Goal: Task Accomplishment & Management: Use online tool/utility

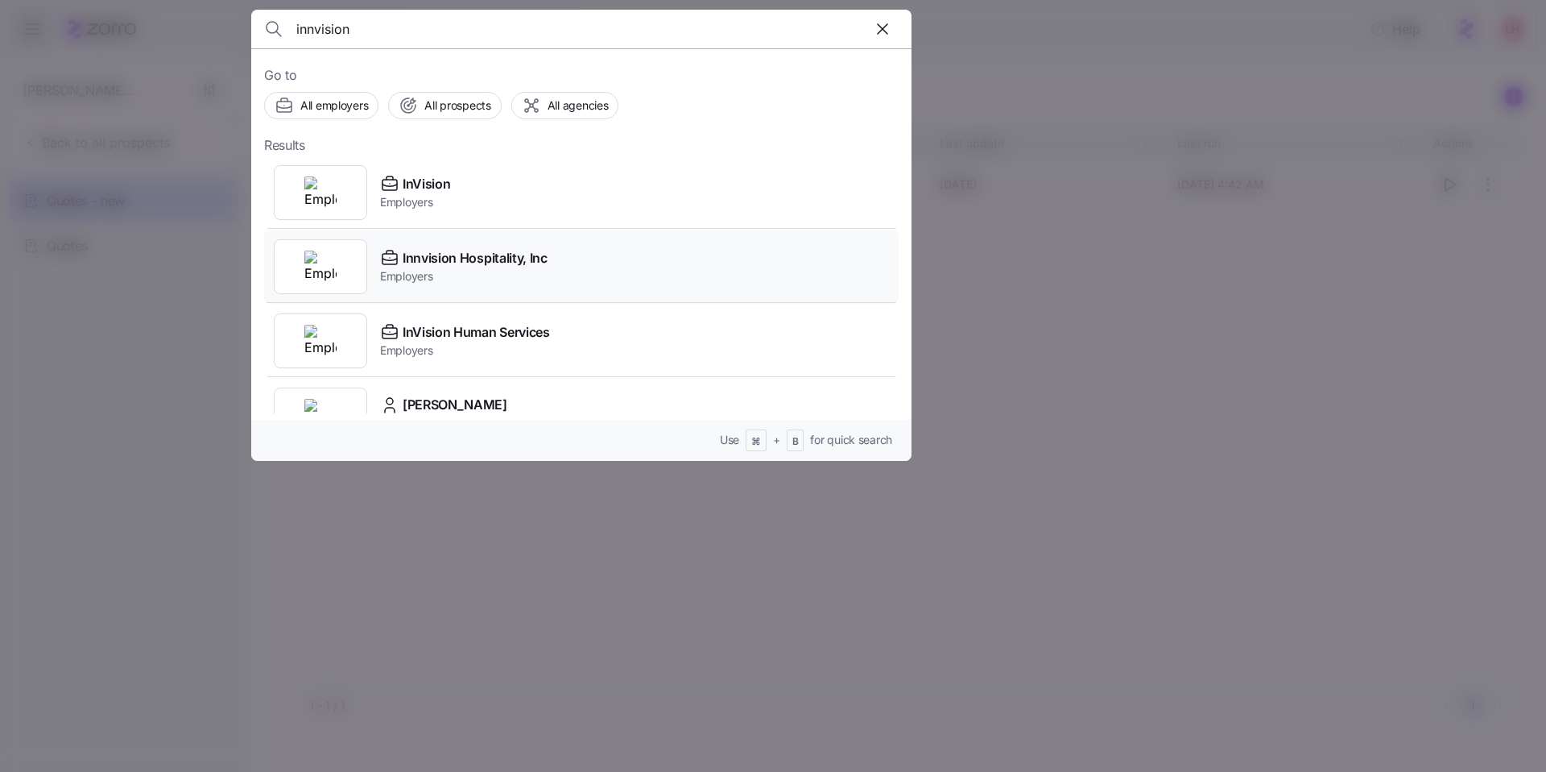
type input "innvision"
click at [513, 259] on span "Innvision Hospitality, Inc" at bounding box center [475, 258] width 145 height 20
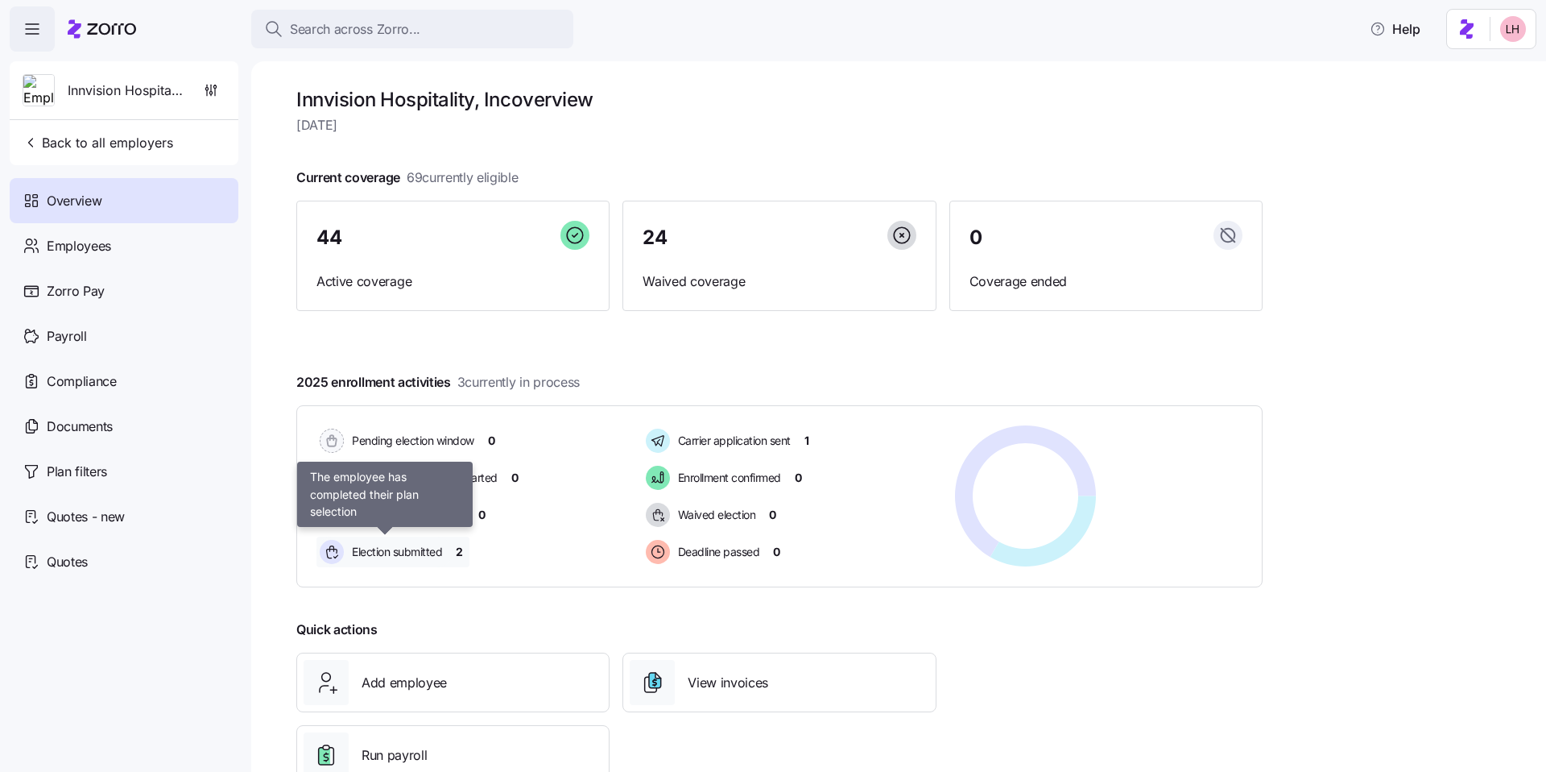
click at [396, 556] on span "Election submitted" at bounding box center [394, 552] width 95 height 16
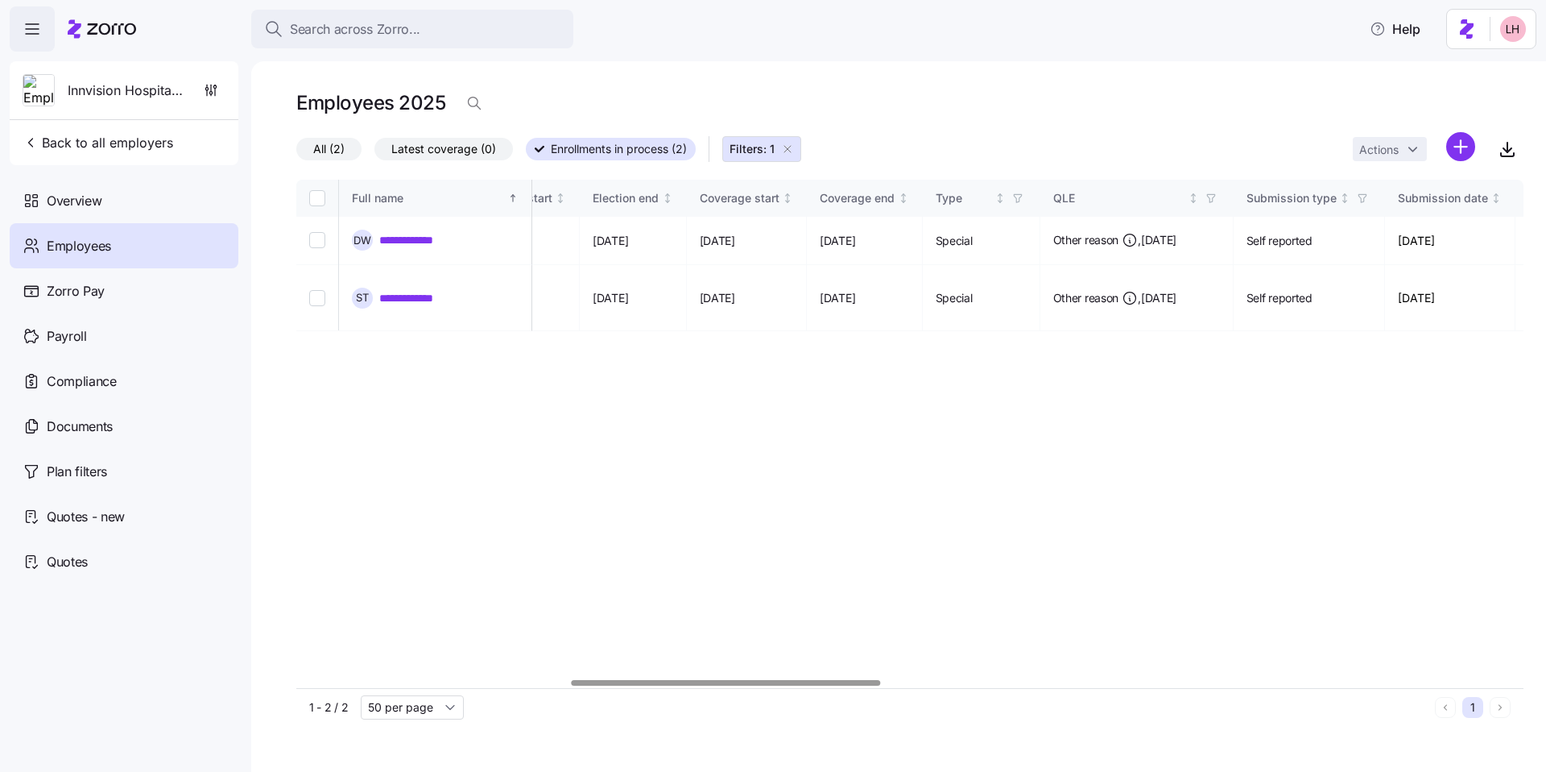
scroll to position [0, 1085]
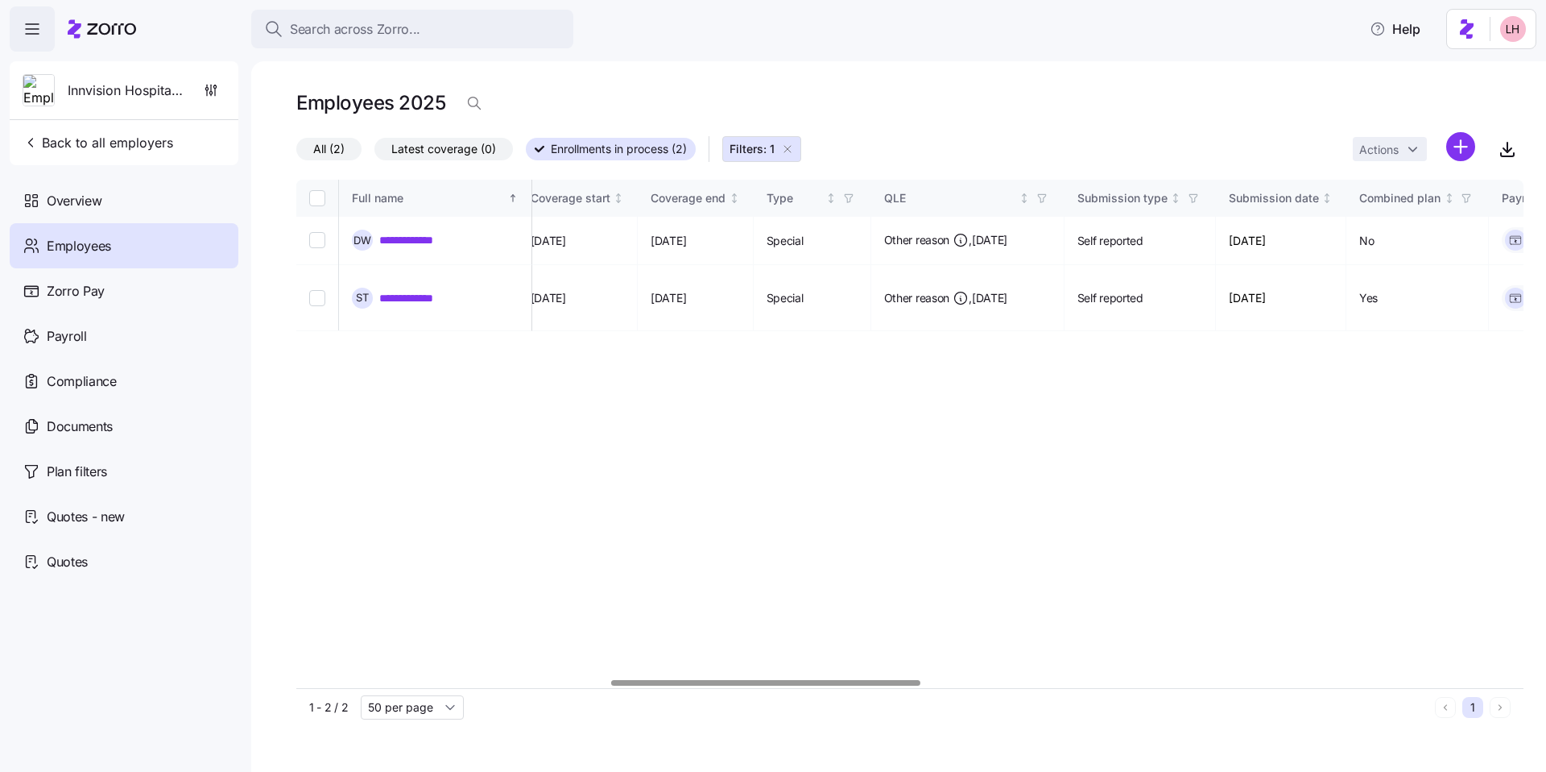
click at [848, 685] on div at bounding box center [765, 683] width 309 height 6
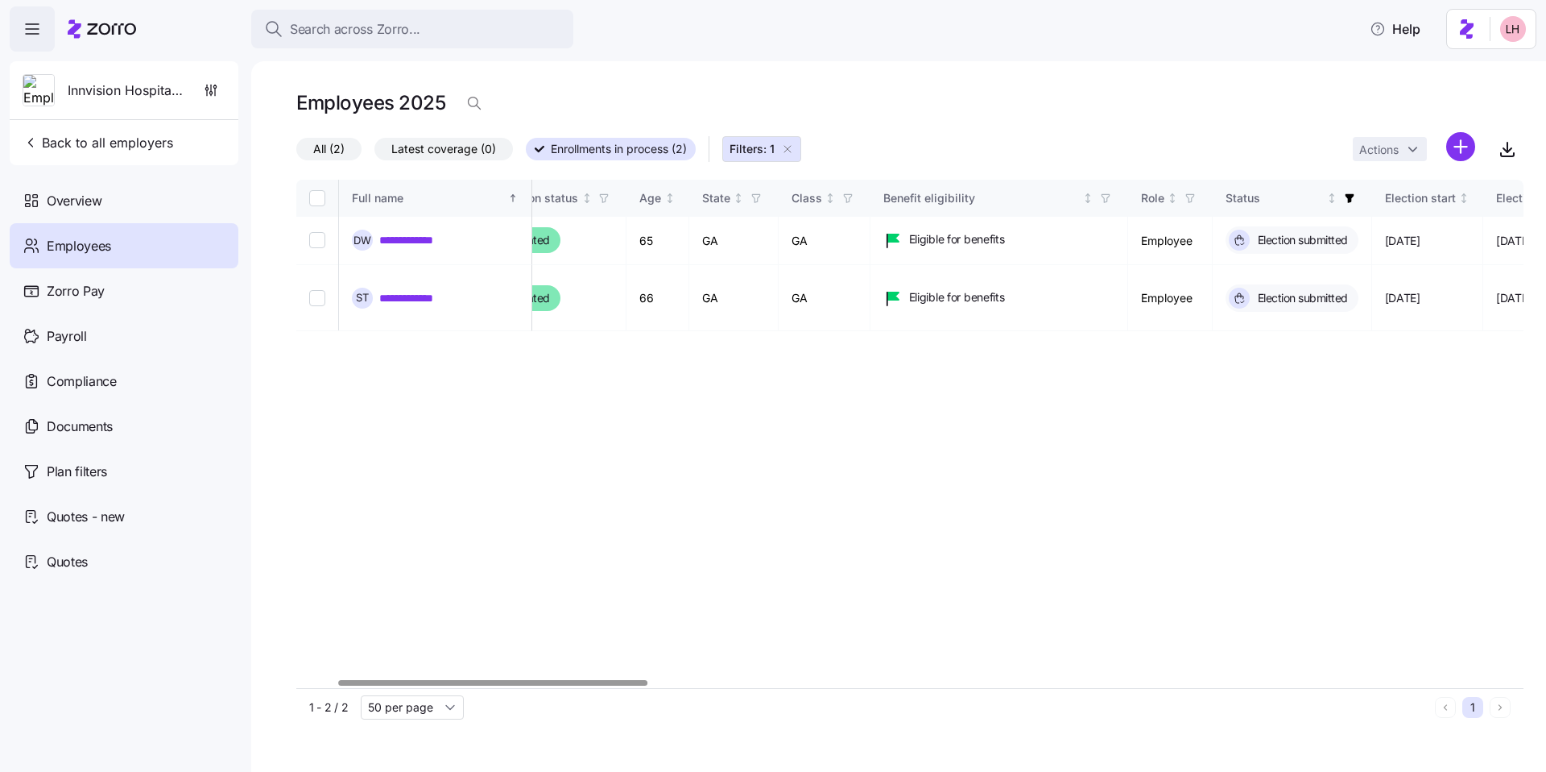
scroll to position [0, 0]
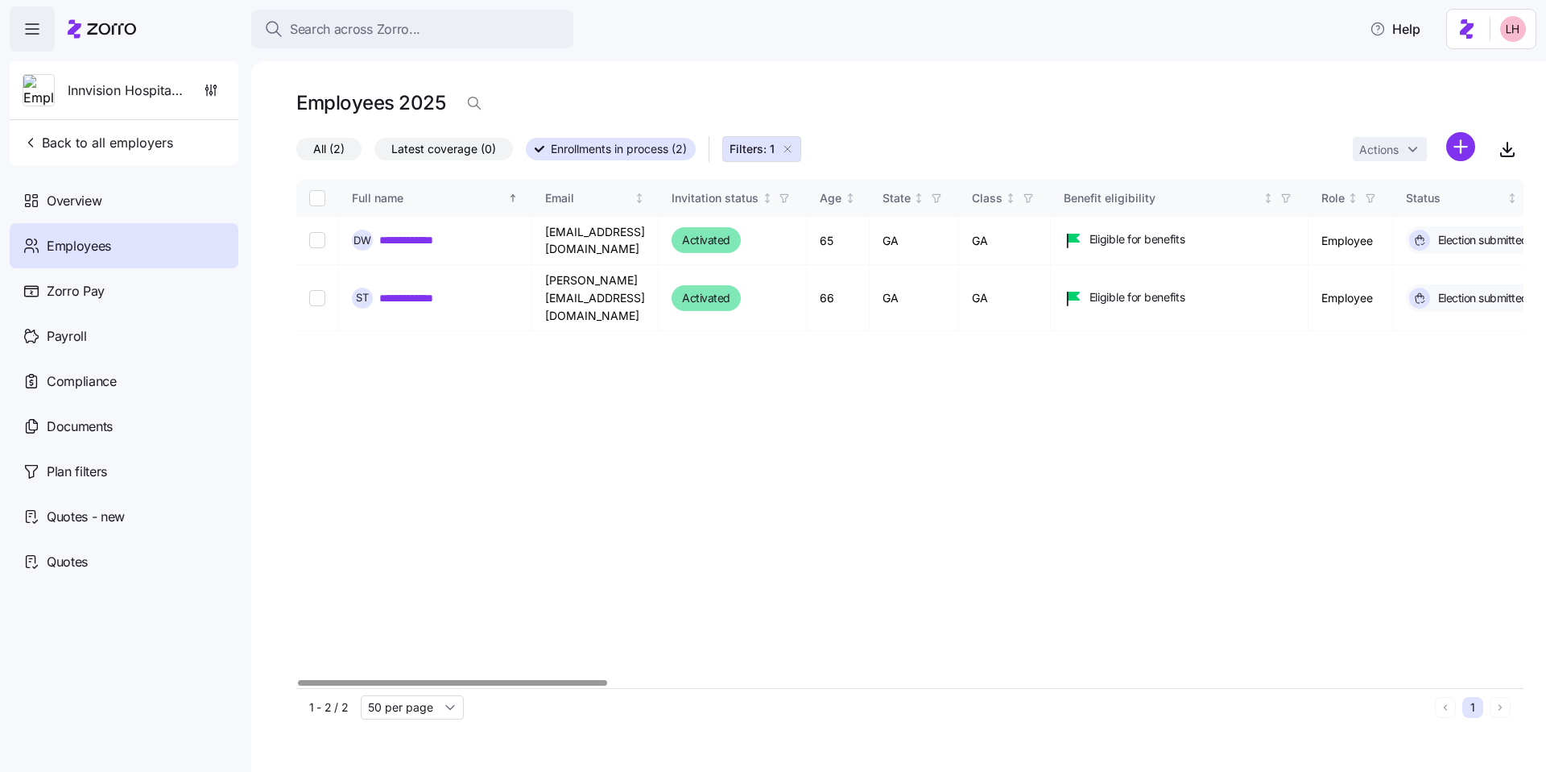
click at [449, 680] on div at bounding box center [452, 683] width 309 height 6
click at [387, 35] on span "Search across Zorro..." at bounding box center [355, 29] width 130 height 20
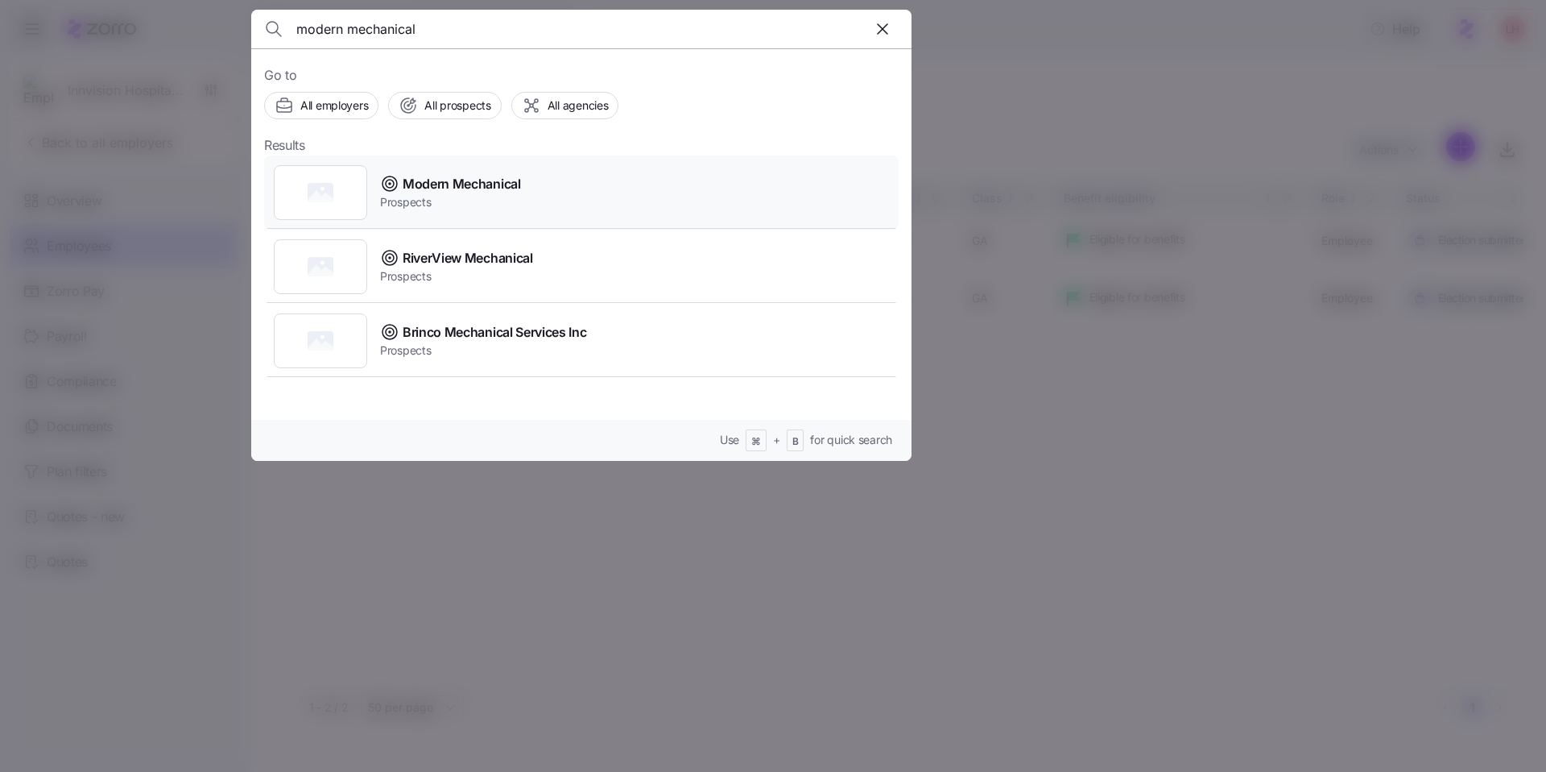
type input "modern mechanical"
click at [484, 178] on span "Modern Mechanical" at bounding box center [462, 184] width 118 height 20
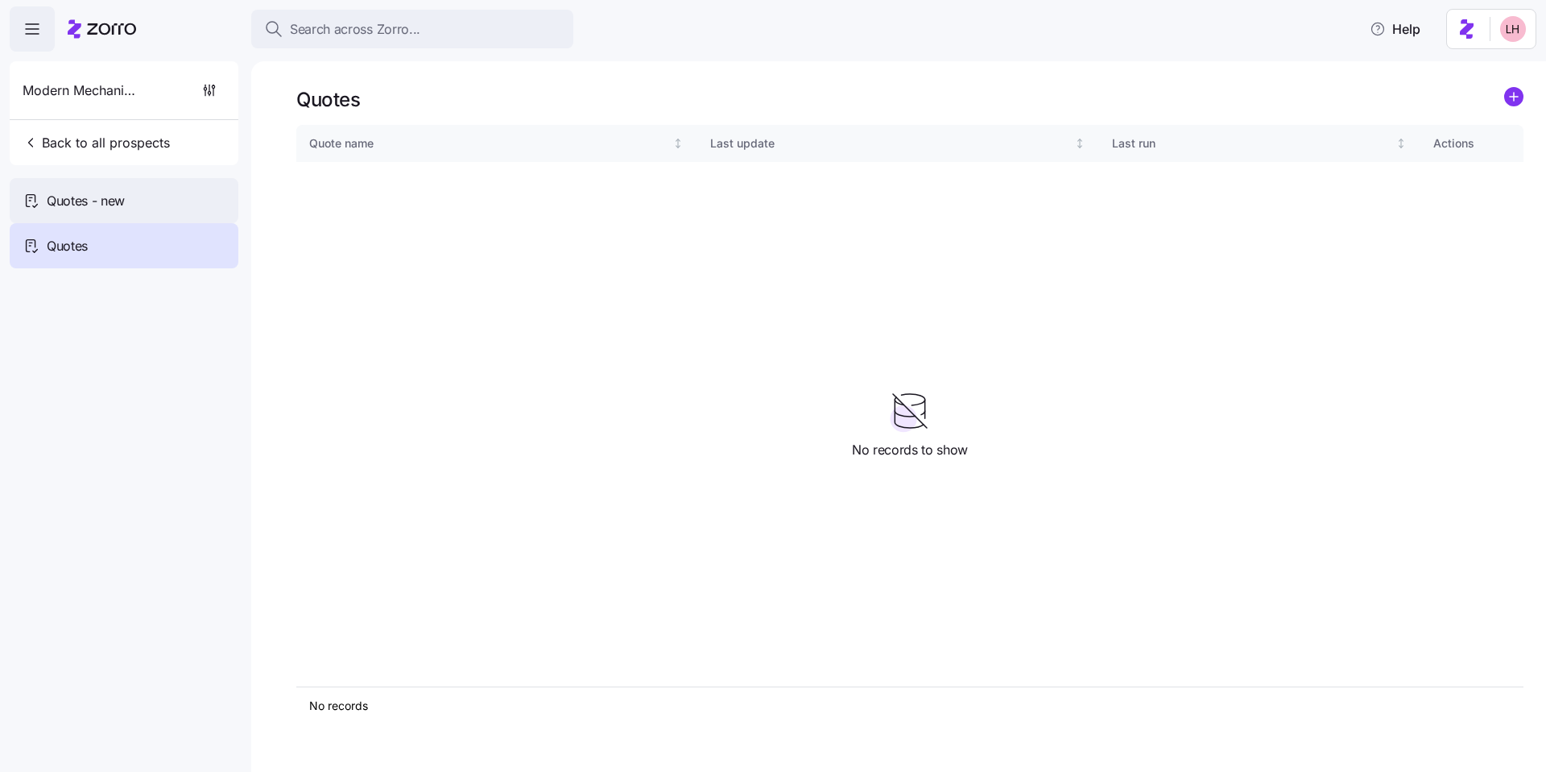
click at [75, 212] on div "Quotes - new" at bounding box center [124, 200] width 229 height 45
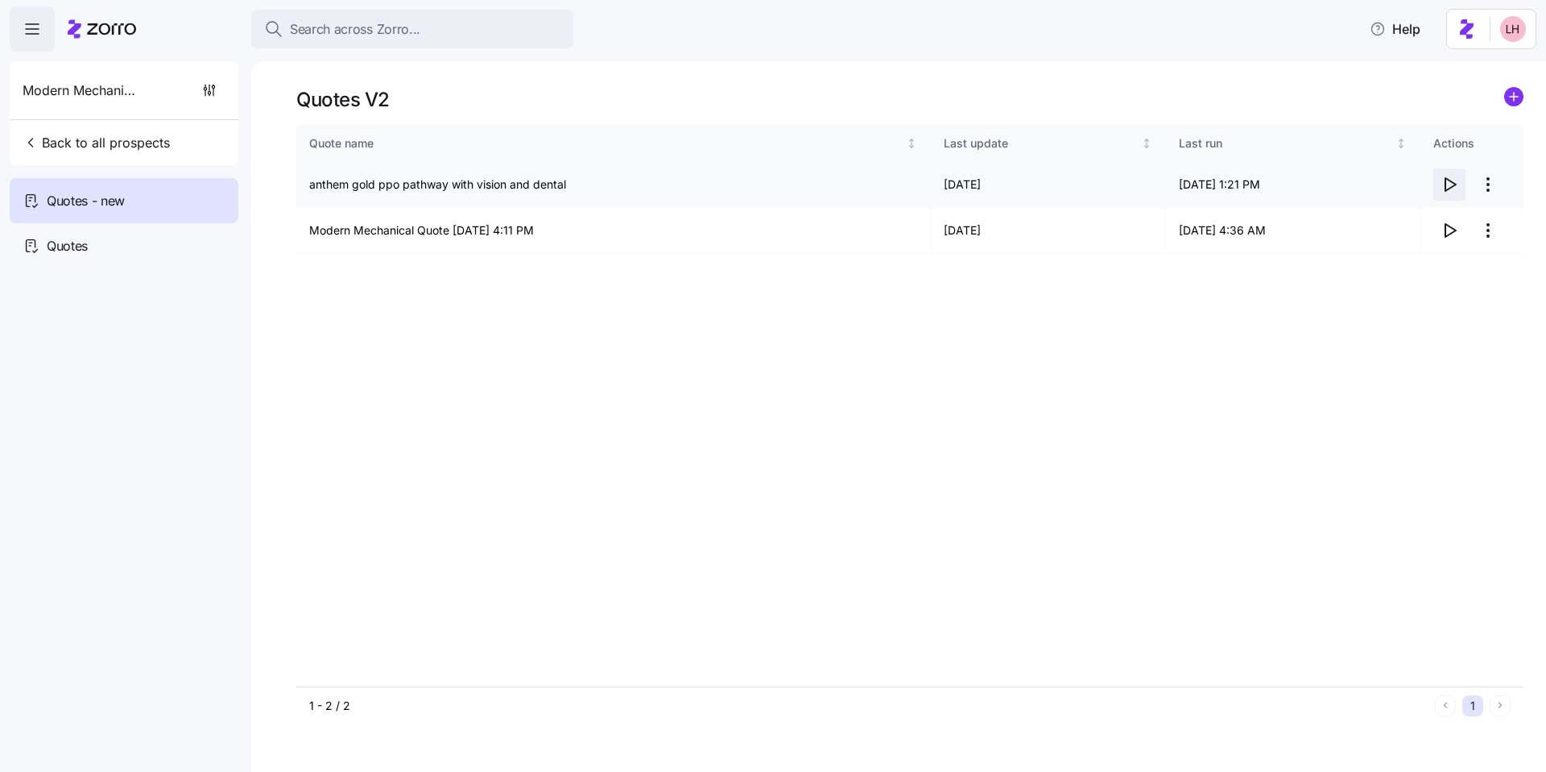
click at [1446, 191] on icon "button" at bounding box center [1451, 184] width 10 height 13
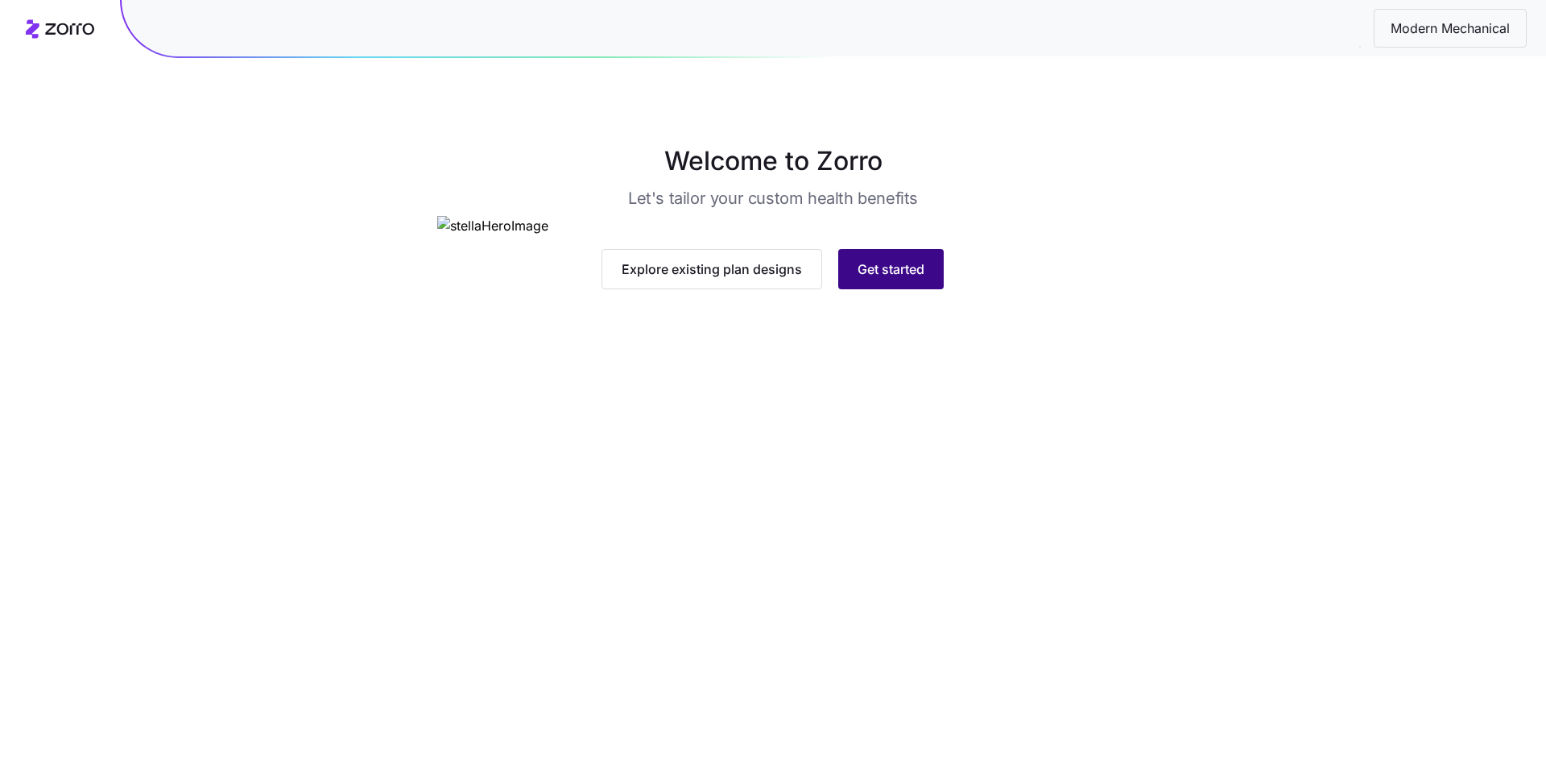
click at [904, 289] on button "Get started" at bounding box center [891, 269] width 106 height 40
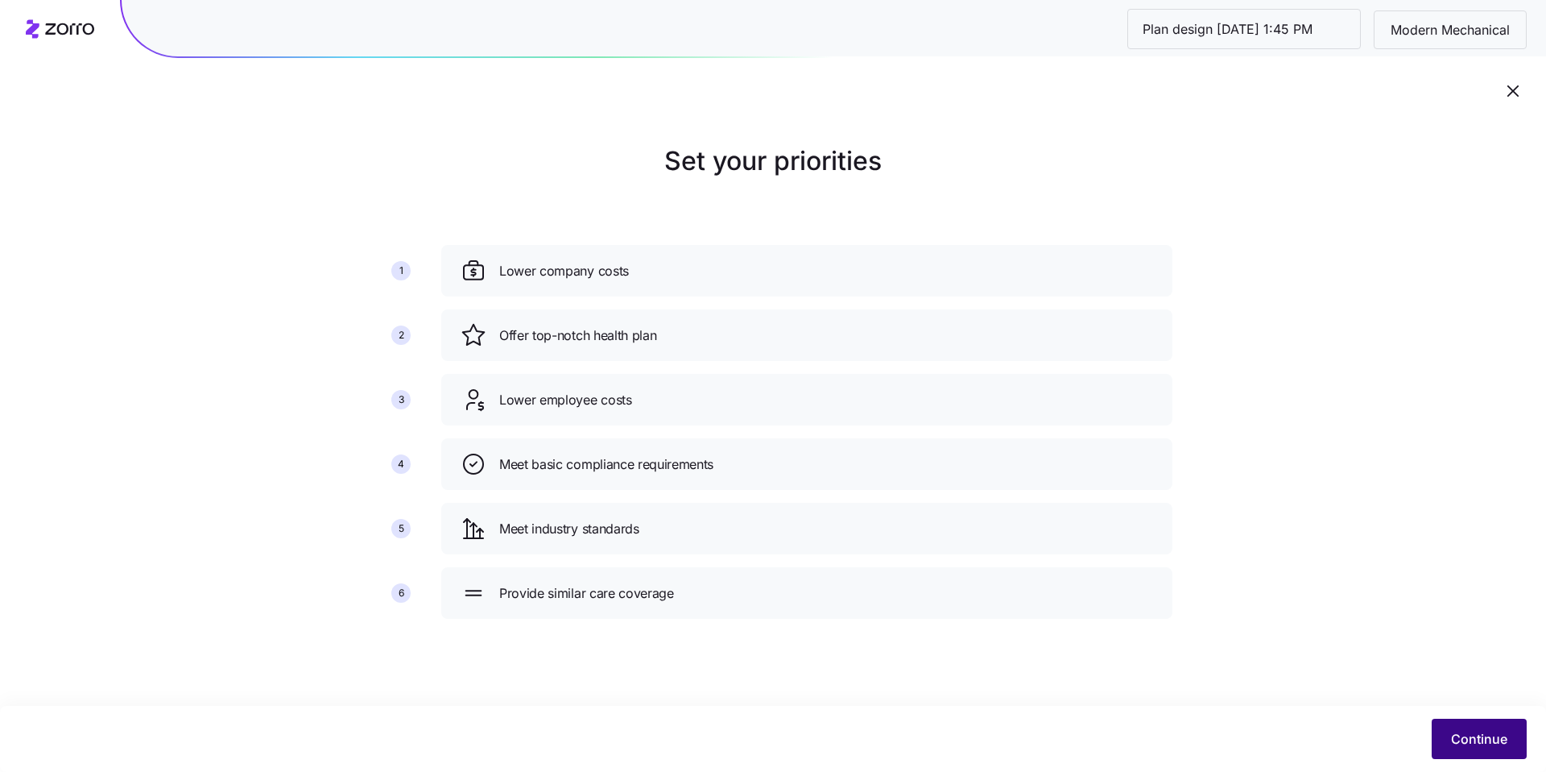
click at [1507, 747] on span "Continue" at bounding box center [1479, 738] width 56 height 19
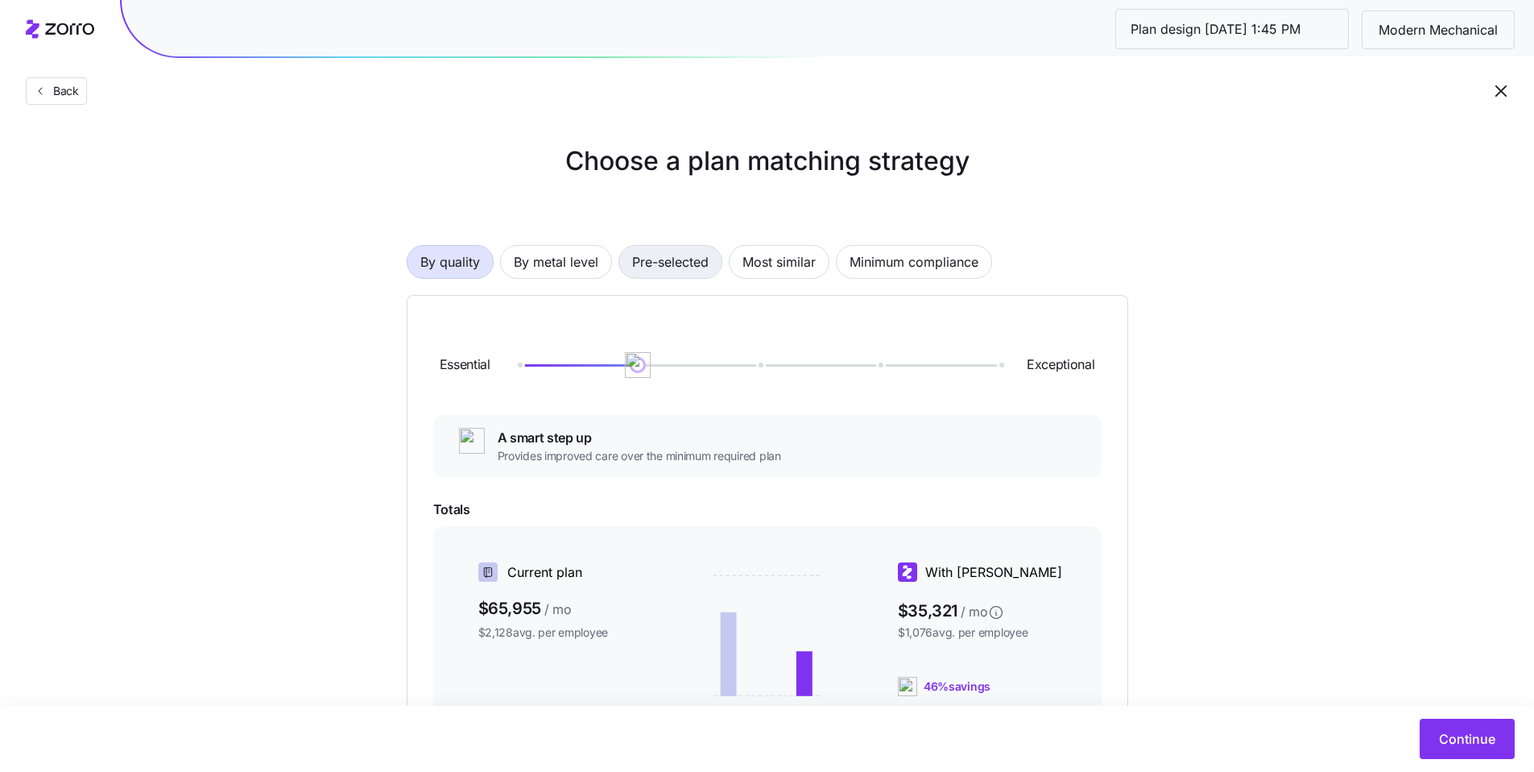
click at [662, 274] on span "Pre-selected" at bounding box center [670, 262] width 77 height 32
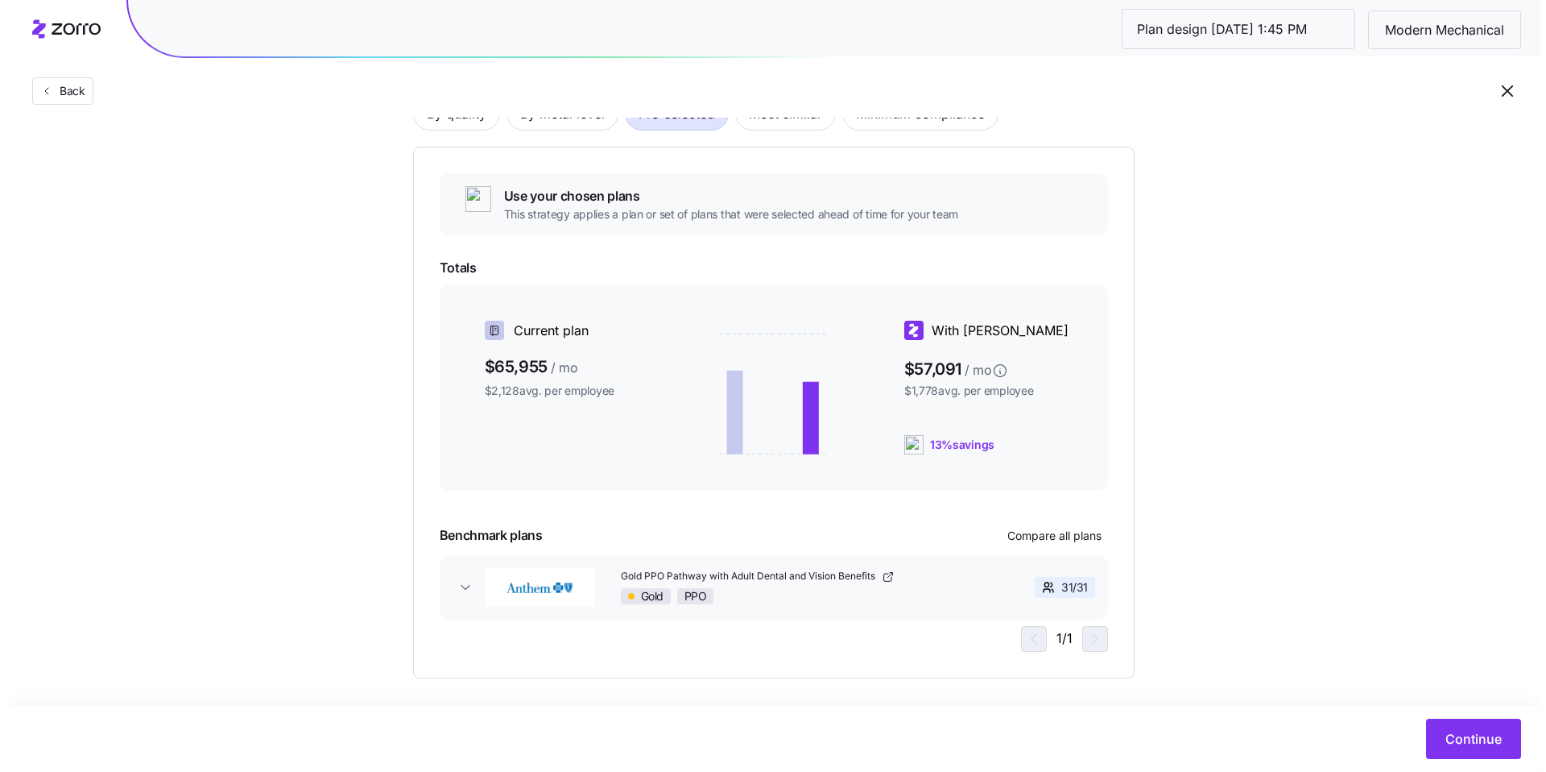
scroll to position [158, 0]
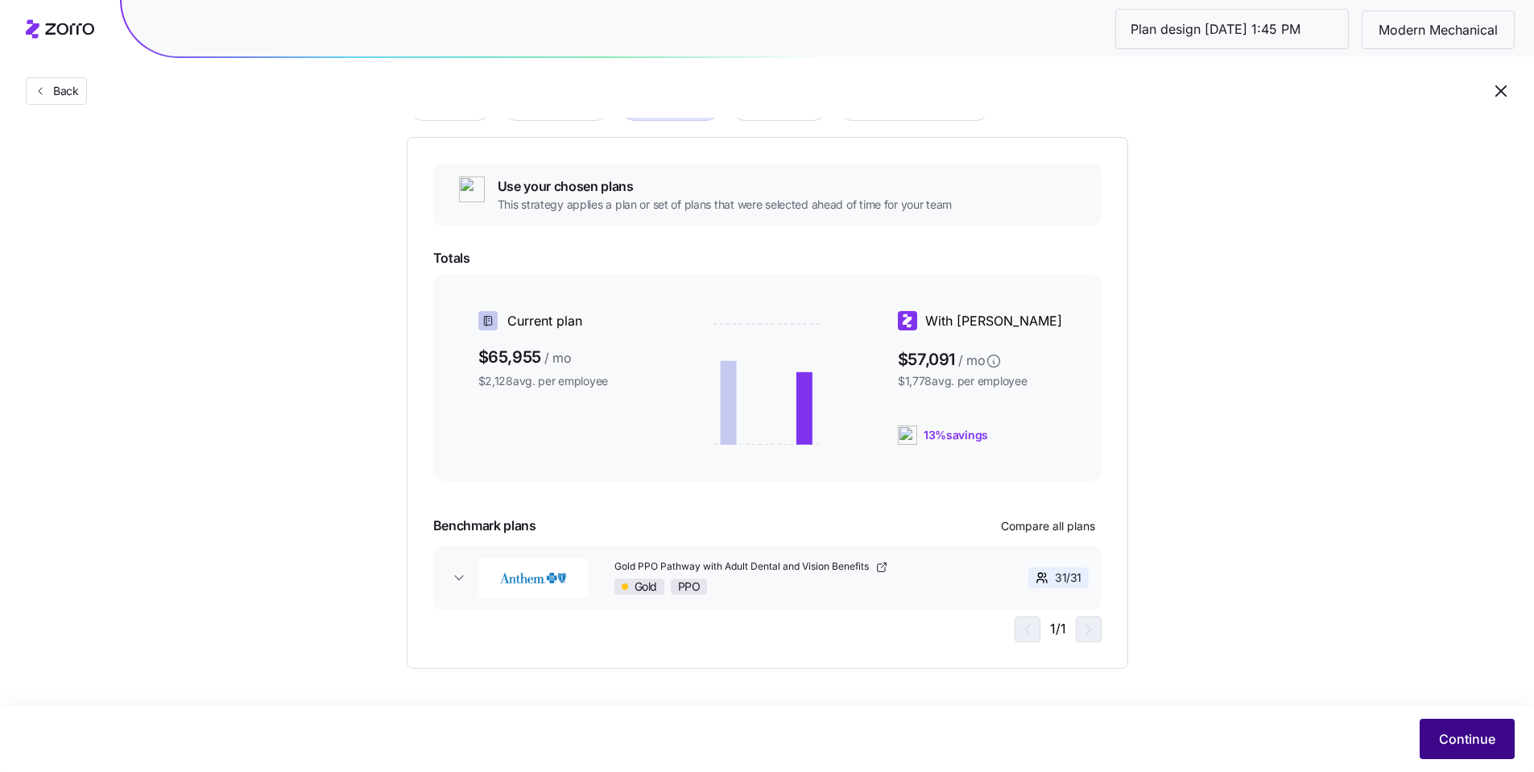
click at [1462, 731] on span "Continue" at bounding box center [1467, 738] width 56 height 19
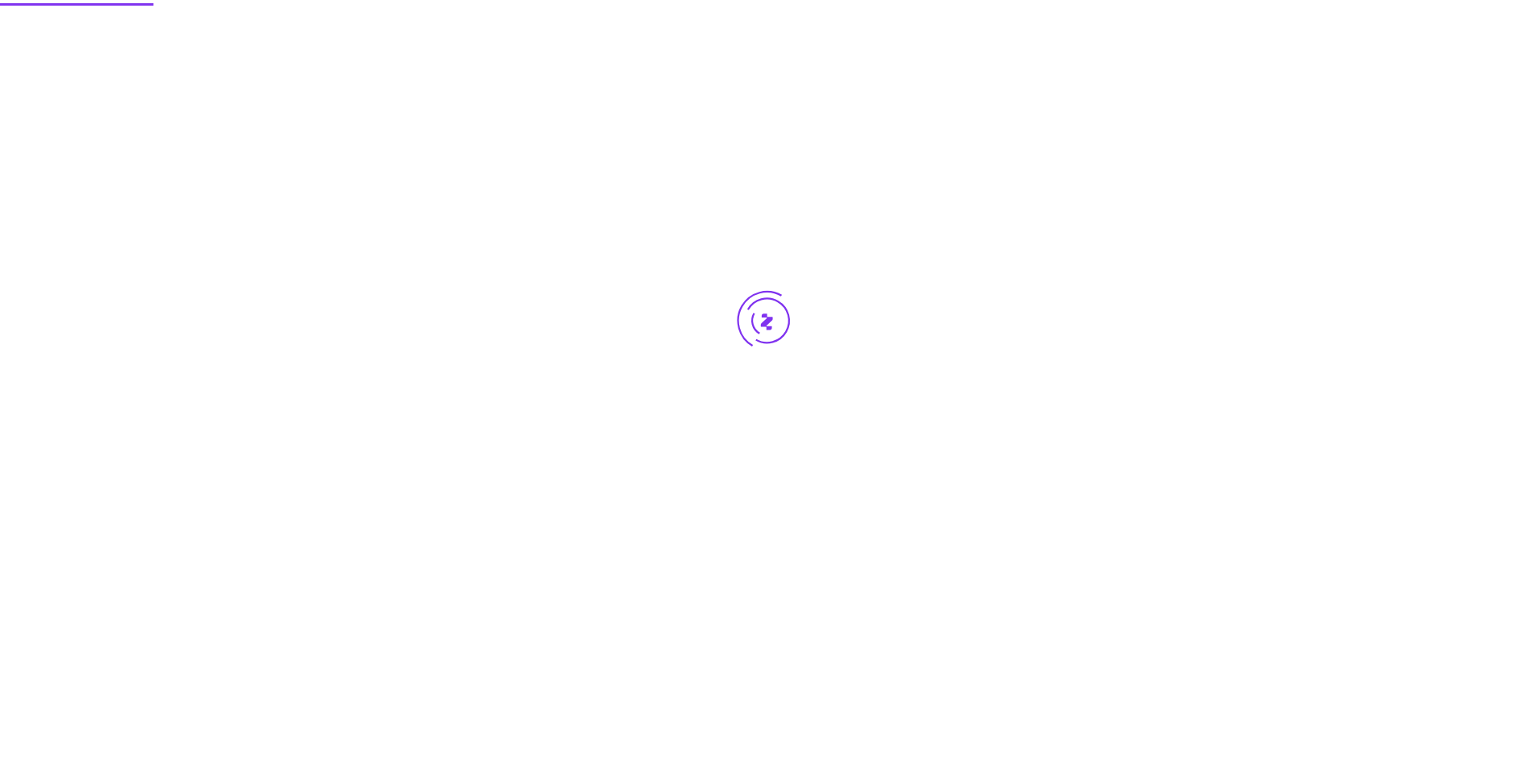
scroll to position [0, 0]
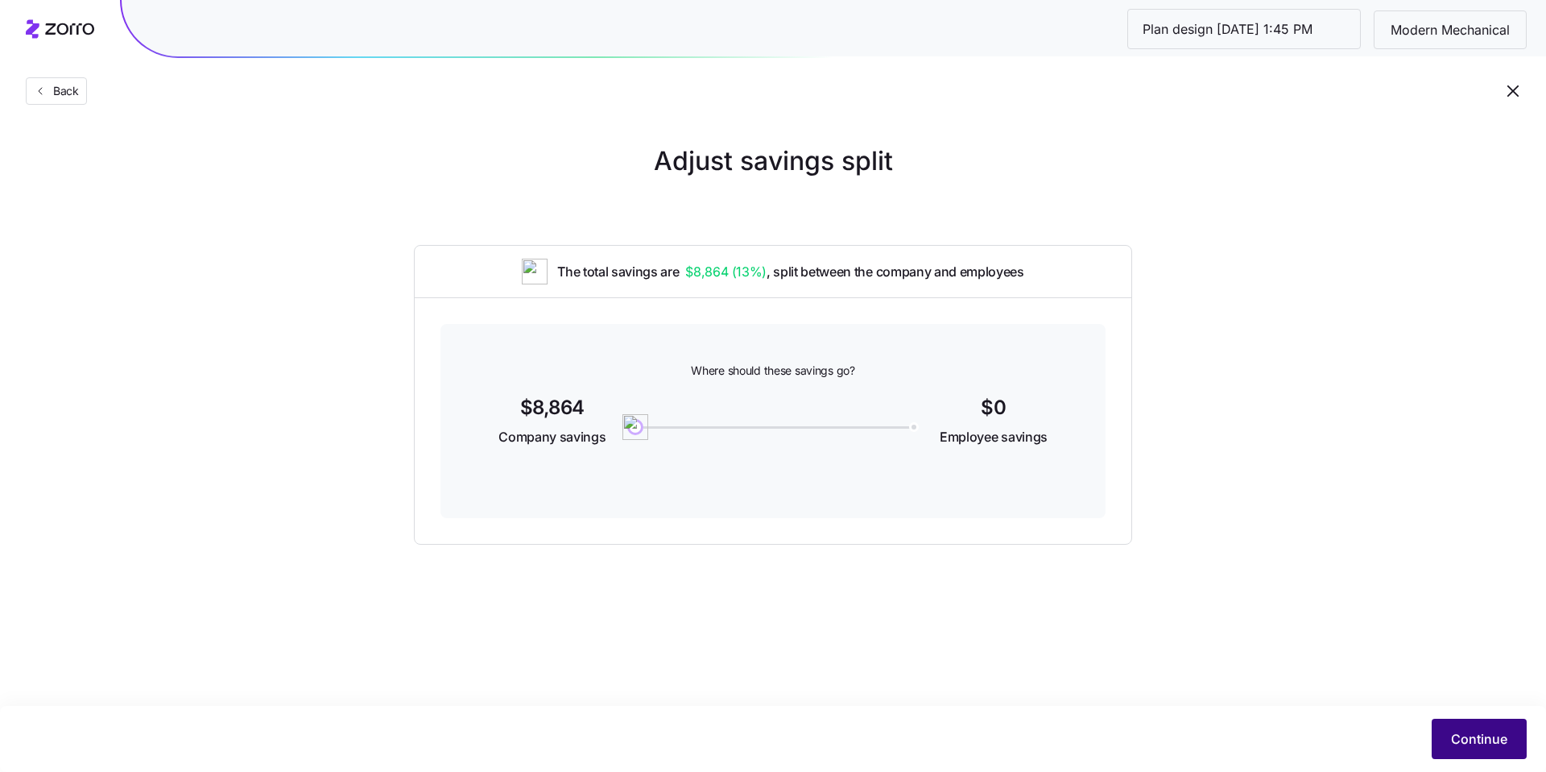
click at [1484, 740] on span "Continue" at bounding box center [1479, 738] width 56 height 19
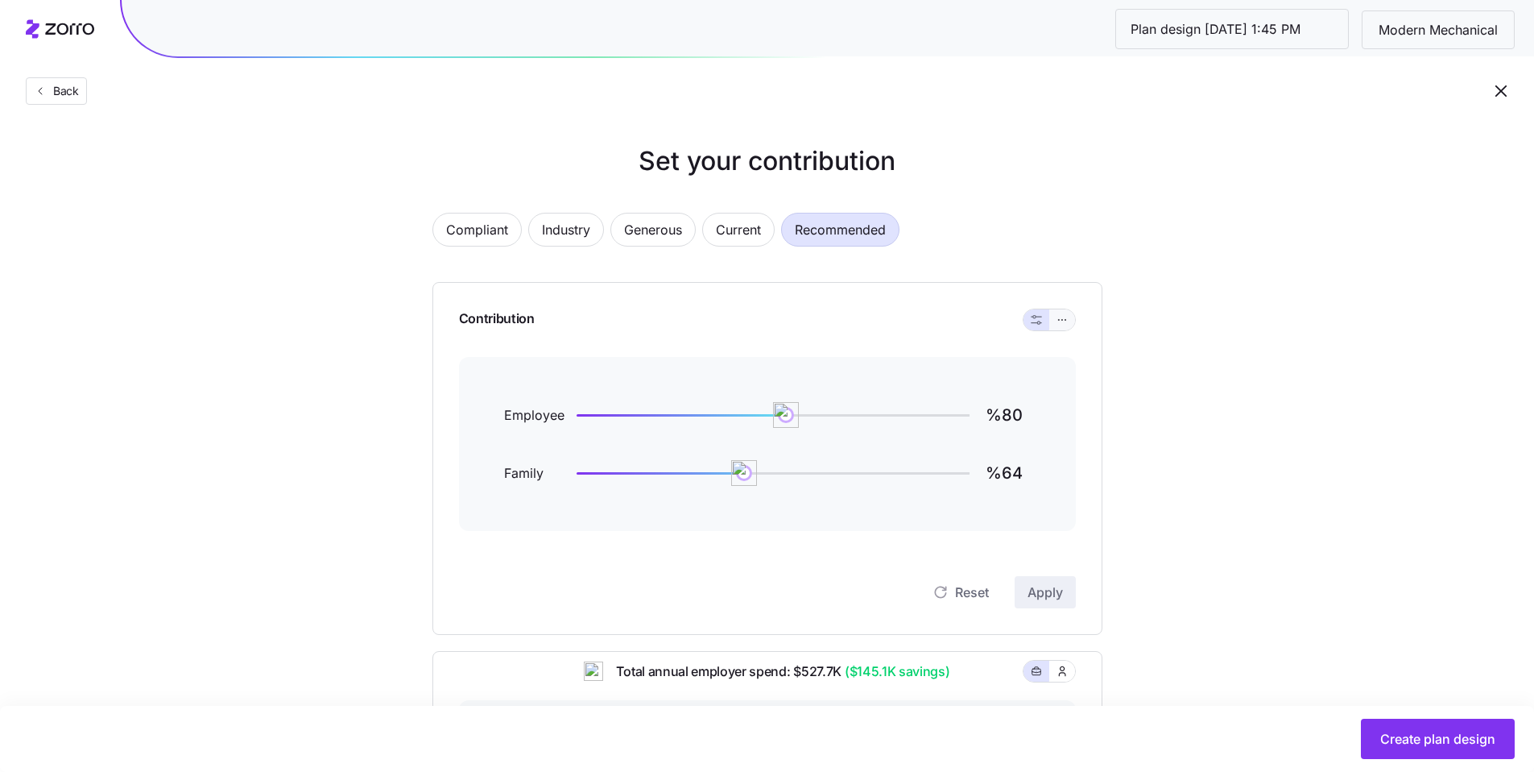
click at [1062, 316] on icon "button" at bounding box center [1062, 319] width 11 height 19
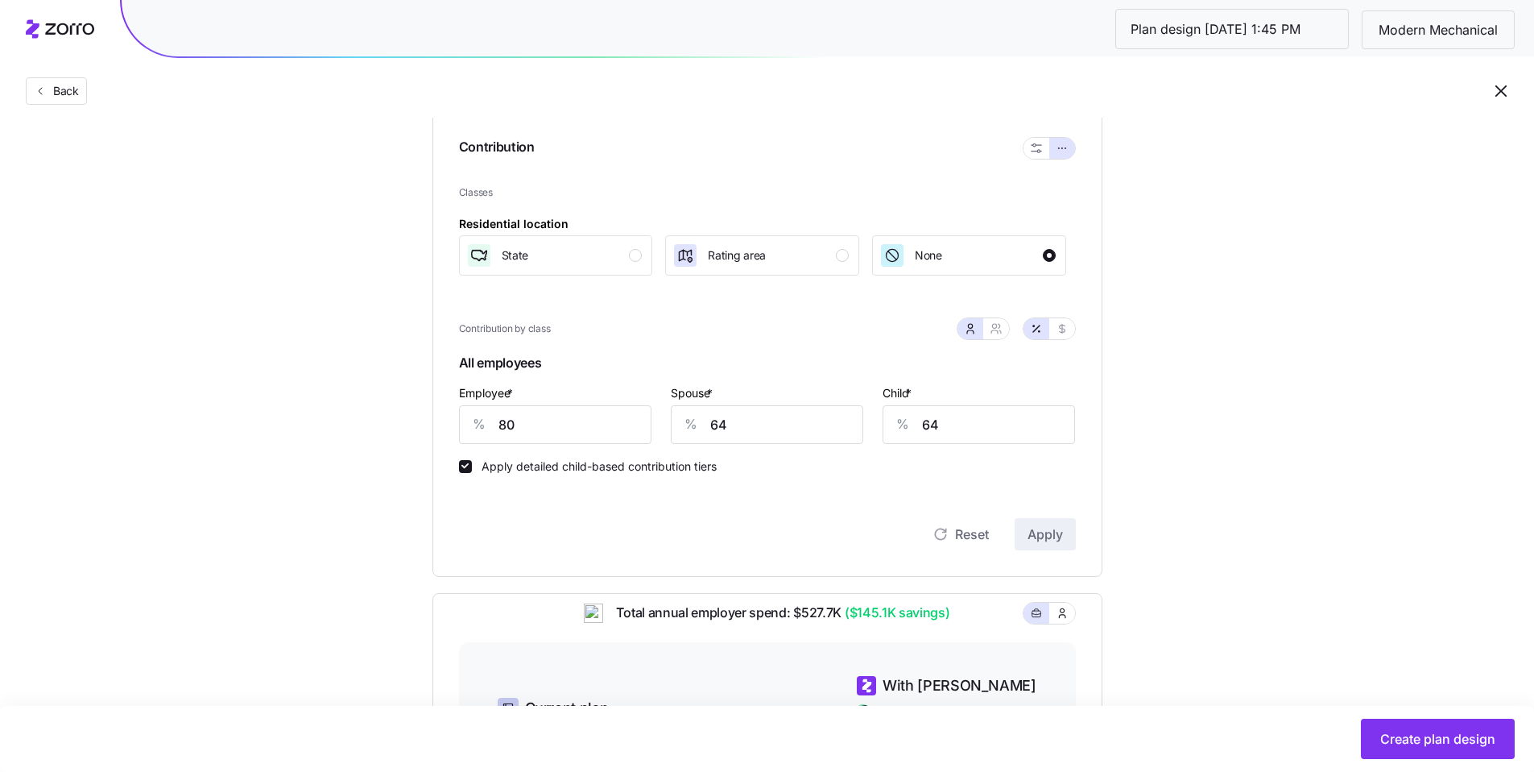
scroll to position [134, 0]
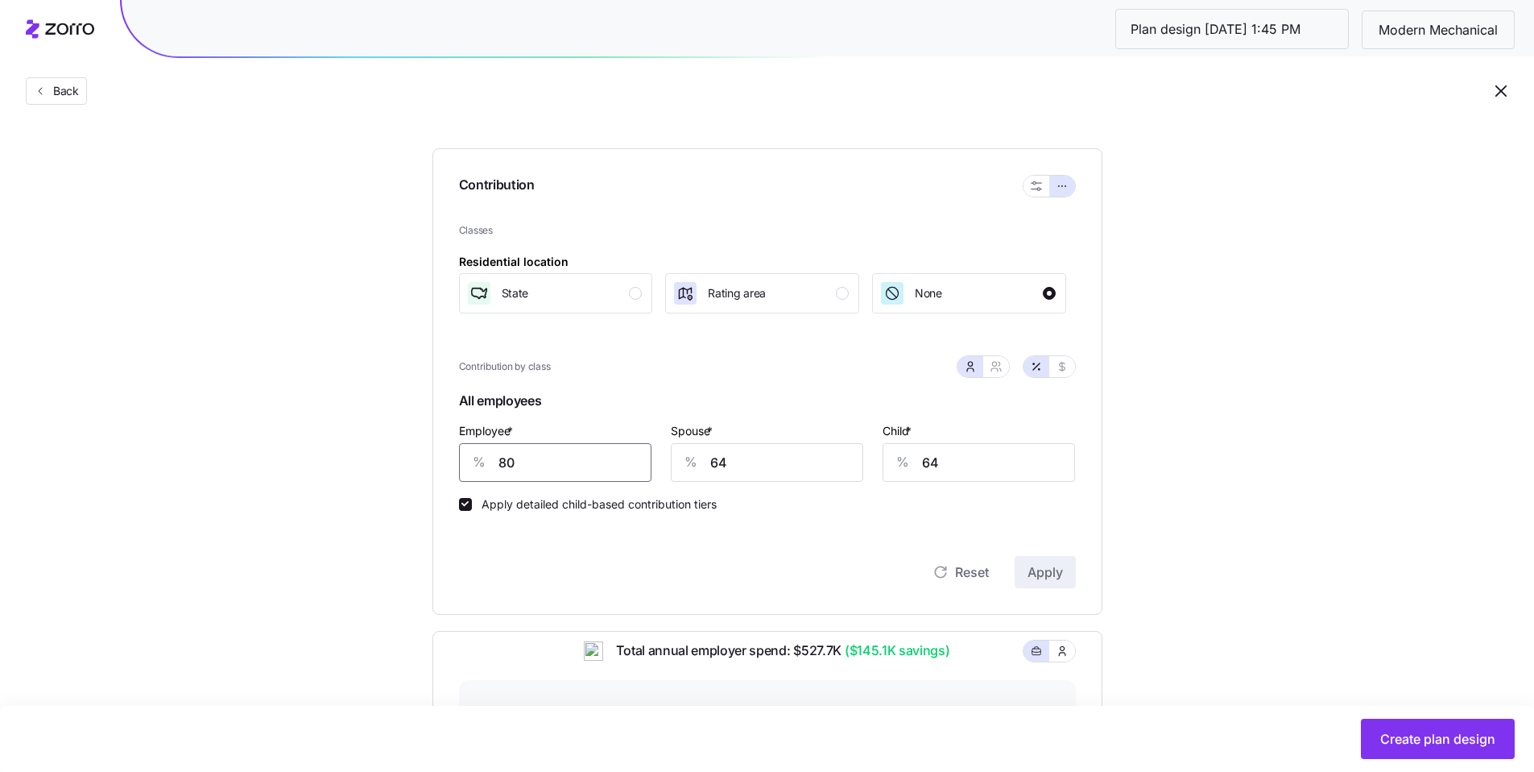
drag, startPoint x: 516, startPoint y: 462, endPoint x: 454, endPoint y: 455, distance: 62.4
click at [462, 456] on div "% 80" at bounding box center [555, 462] width 193 height 39
type input "85"
click at [659, 447] on div "Employee * % 85 Spouse * % 64 Child * % 64" at bounding box center [767, 451] width 636 height 81
type input "85"
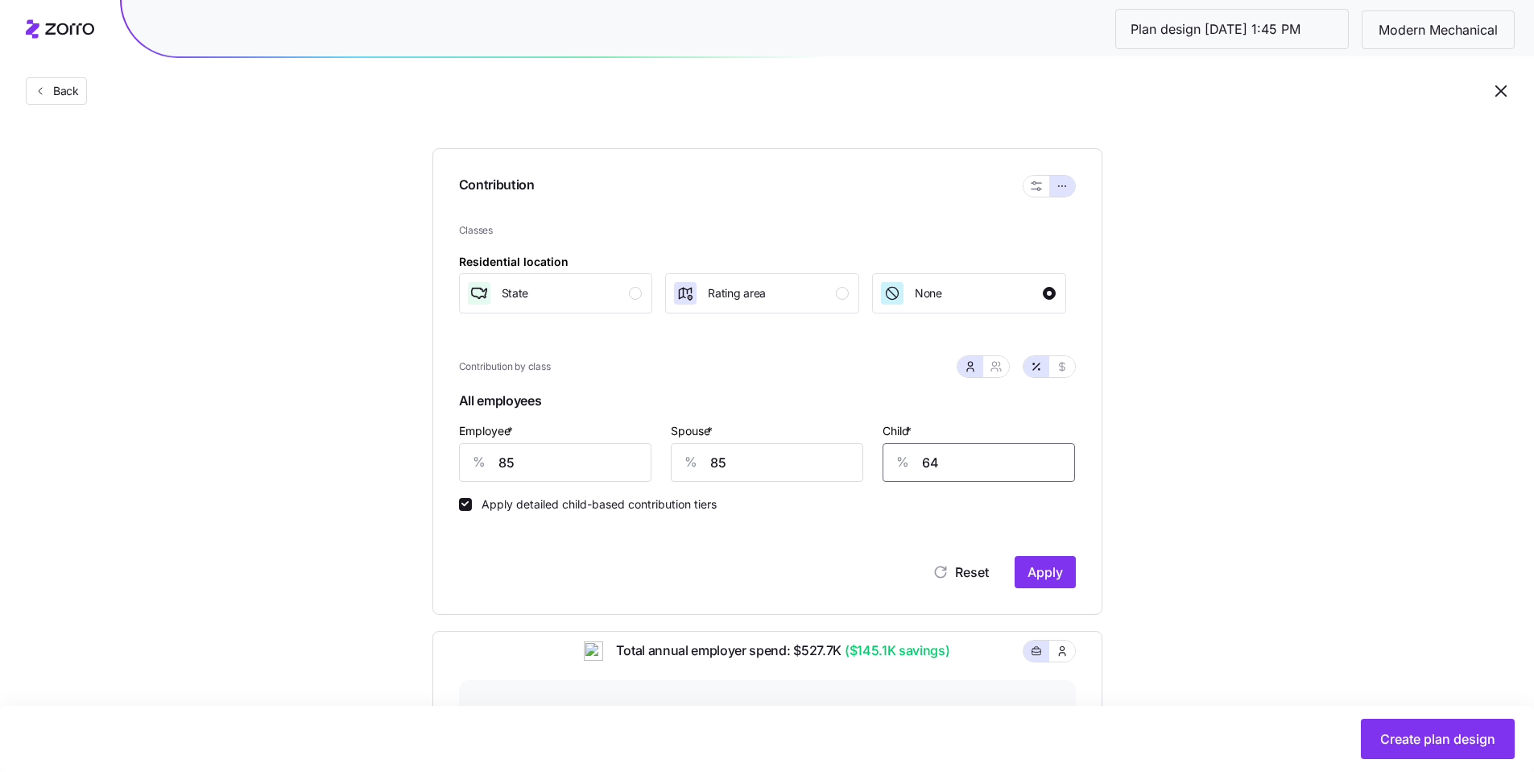
drag, startPoint x: 923, startPoint y: 453, endPoint x: 801, endPoint y: 438, distance: 123.3
click at [813, 439] on div "Employee * % 85 Spouse * % 85 Child * % 64" at bounding box center [767, 451] width 636 height 81
type input "85"
click at [1054, 578] on span "Apply" at bounding box center [1045, 571] width 35 height 19
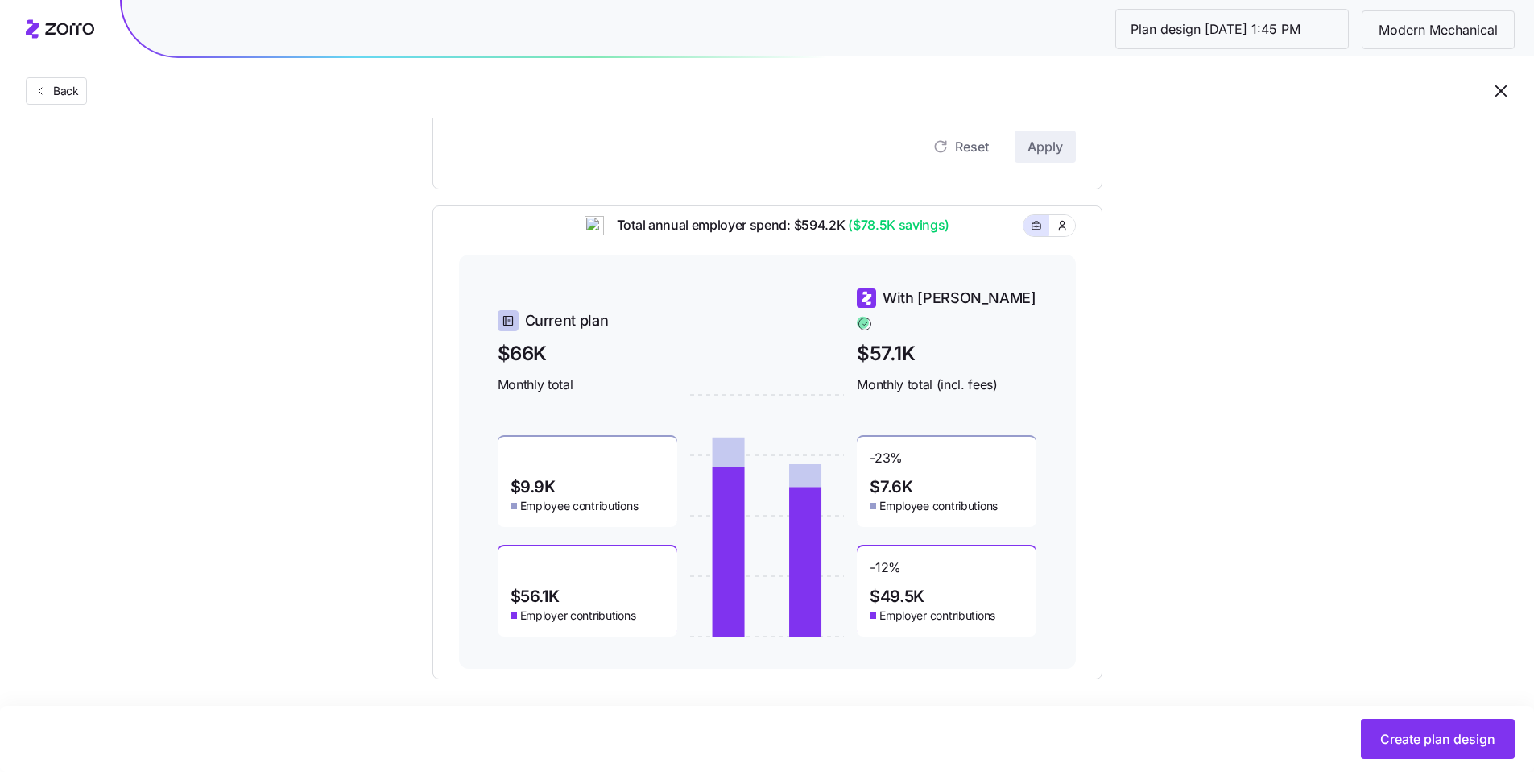
scroll to position [569, 0]
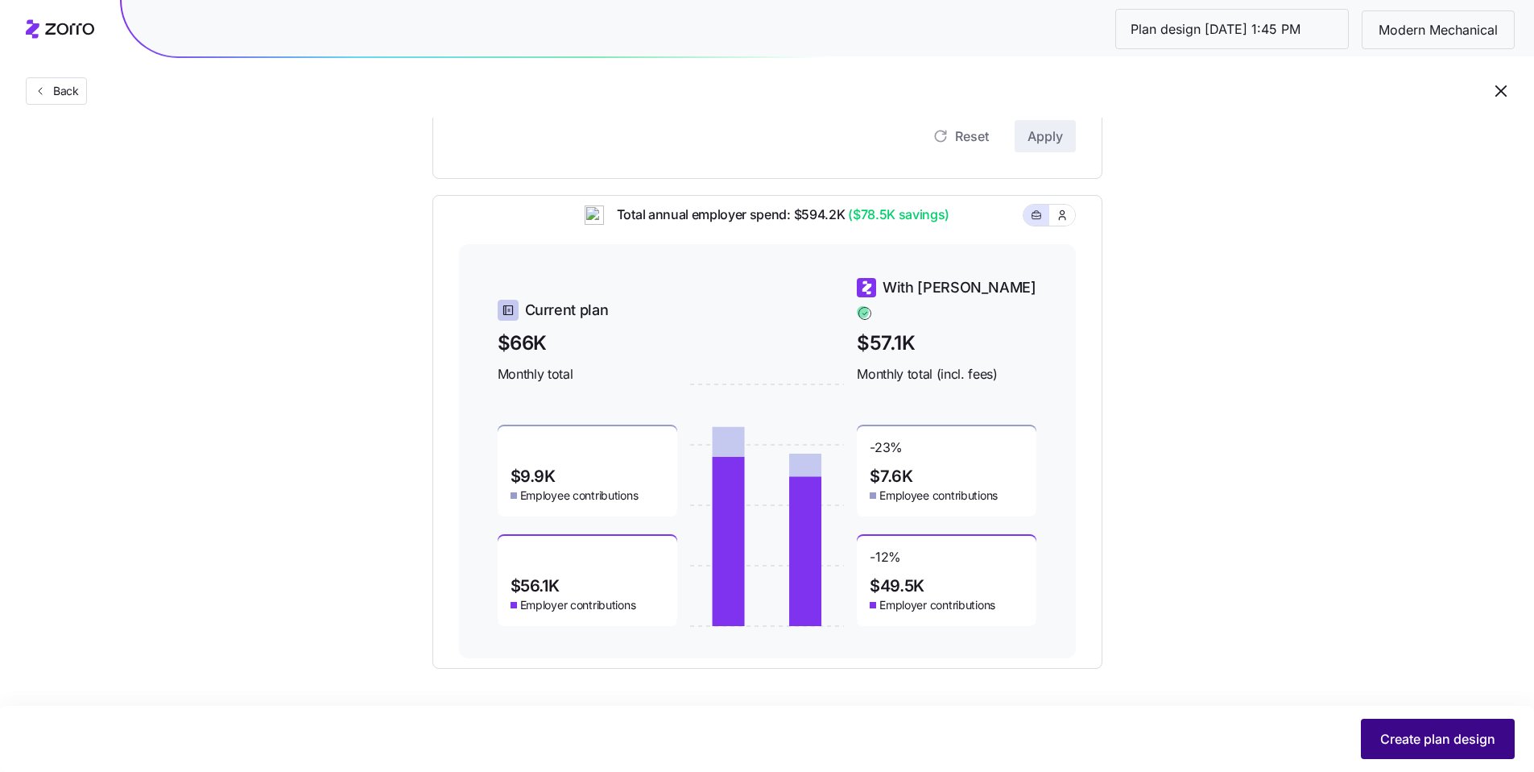
click at [1427, 742] on span "Create plan design" at bounding box center [1438, 738] width 115 height 19
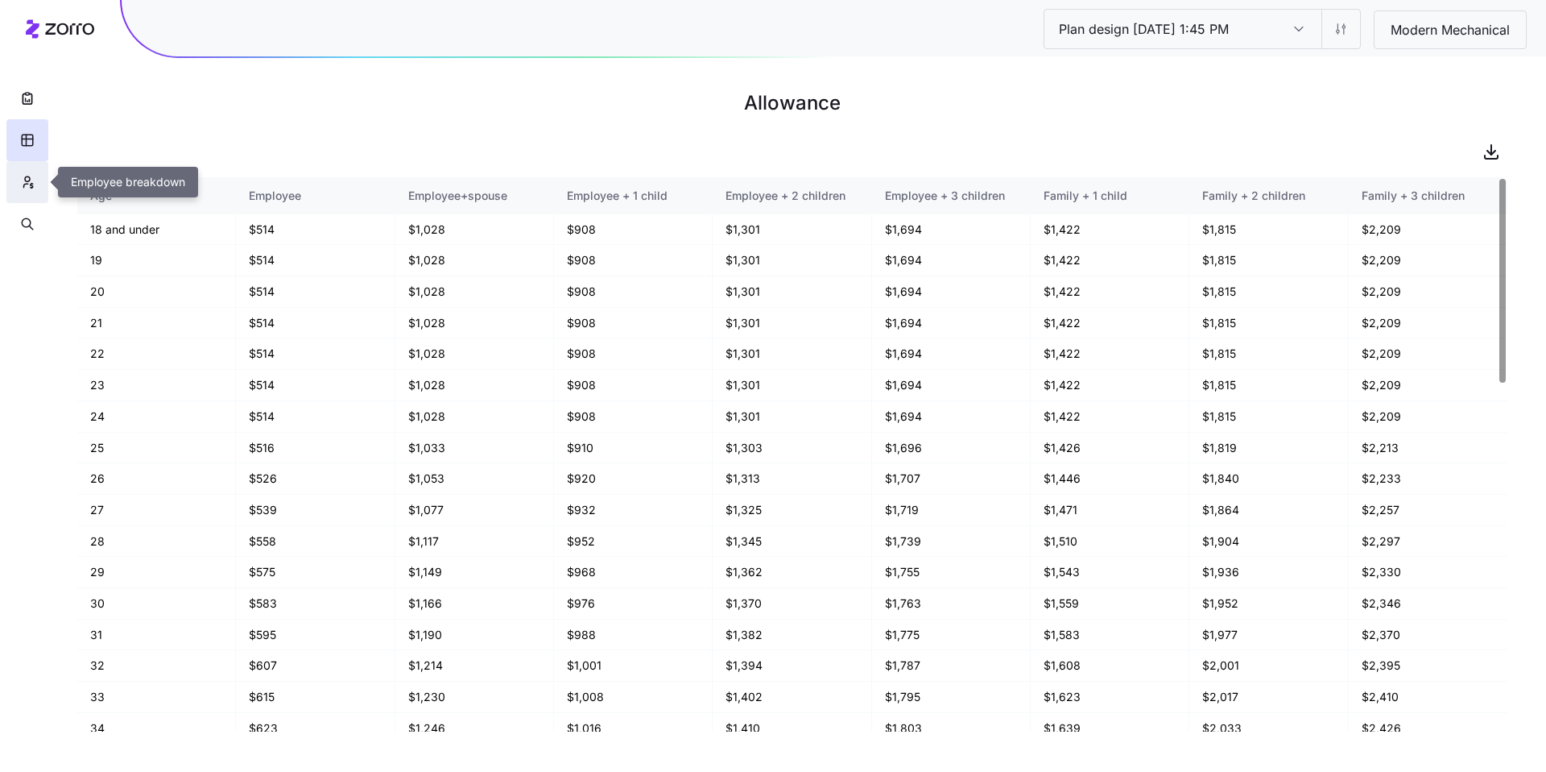
click at [30, 179] on icon "button" at bounding box center [27, 178] width 5 height 5
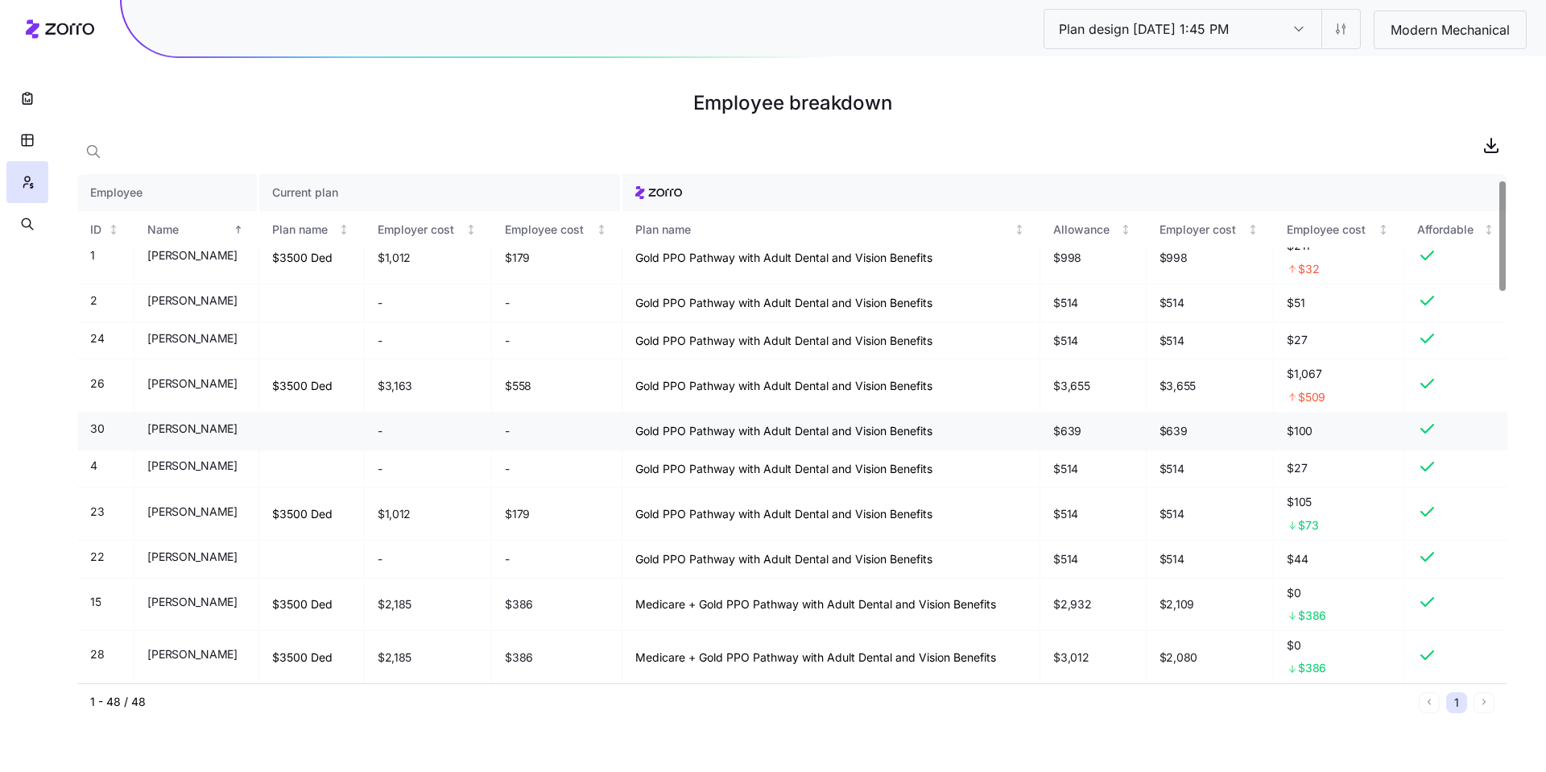
scroll to position [40, 0]
